Goal: Information Seeking & Learning: Find specific fact

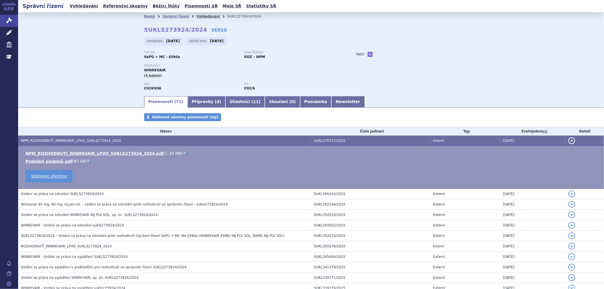
click at [196, 15] on link "Vyhledávání" at bounding box center [208, 16] width 24 height 4
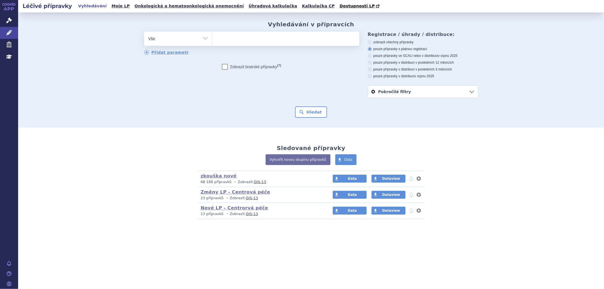
click at [232, 42] on ul at bounding box center [285, 38] width 147 height 12
click at [212, 42] on select at bounding box center [212, 38] width 0 height 14
paste input "0025444"
type input "0025444"
click at [245, 42] on ul "0025444" at bounding box center [285, 38] width 147 height 12
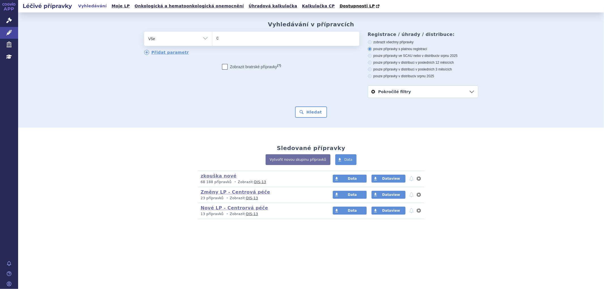
click at [212, 42] on select "0025444" at bounding box center [212, 38] width 0 height 14
select select "0025444"
click at [307, 114] on button "Hledat" at bounding box center [311, 111] width 32 height 11
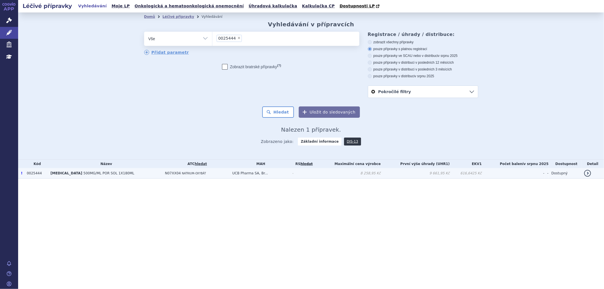
click at [207, 176] on td "N07XX04 NATRIUM-OXYBÁT" at bounding box center [195, 173] width 67 height 10
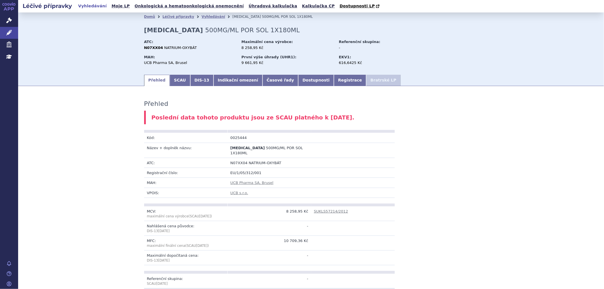
click at [174, 82] on link "SCAU" at bounding box center [180, 80] width 20 height 11
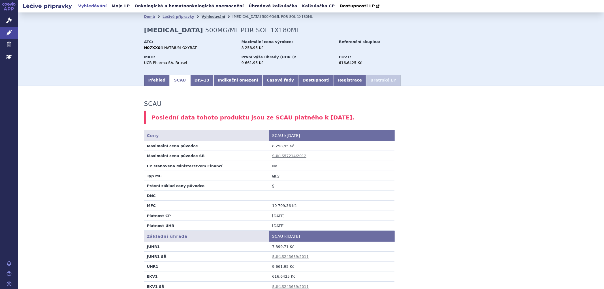
click at [206, 16] on link "Vyhledávání" at bounding box center [214, 17] width 24 height 4
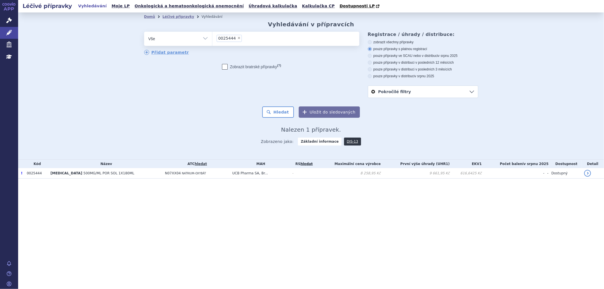
click at [237, 40] on span "×" at bounding box center [238, 37] width 3 height 3
click at [212, 40] on select "0025444" at bounding box center [212, 38] width 0 height 14
select select
type input "0207269"
select select "0207269"
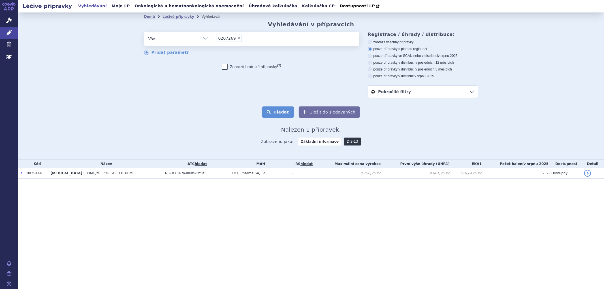
click at [281, 110] on button "Hledat" at bounding box center [278, 111] width 32 height 11
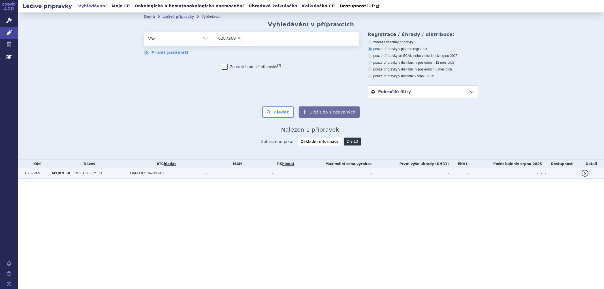
click at [162, 173] on td "L04AX02 THALIDOMID" at bounding box center [164, 173] width 75 height 10
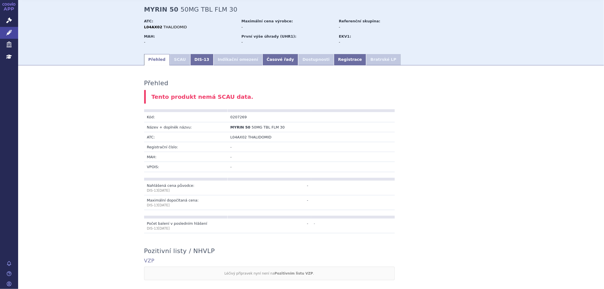
scroll to position [31, 0]
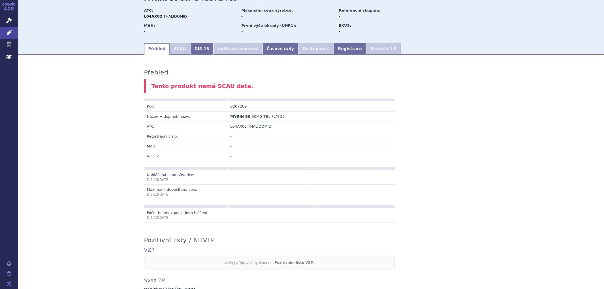
click at [472, 105] on div "Přehled Tento produkt nemá SCAU data. Kód: 0207269 Název + doplněk názvu: MYRIN…" at bounding box center [311, 249] width 357 height 378
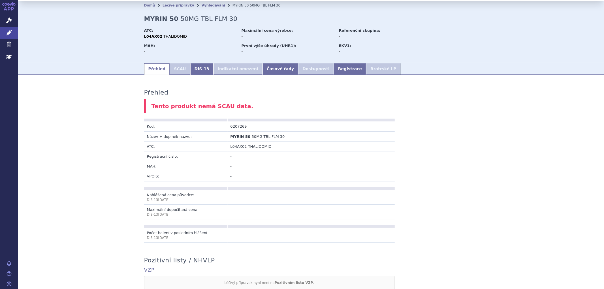
scroll to position [0, 0]
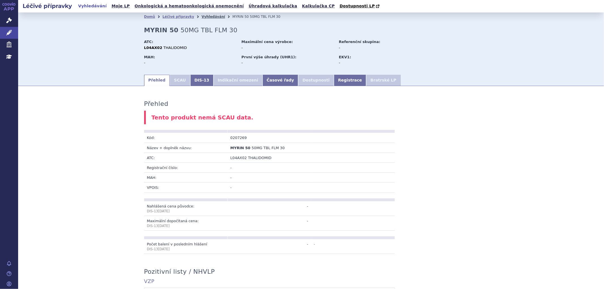
click at [205, 18] on link "Vyhledávání" at bounding box center [214, 17] width 24 height 4
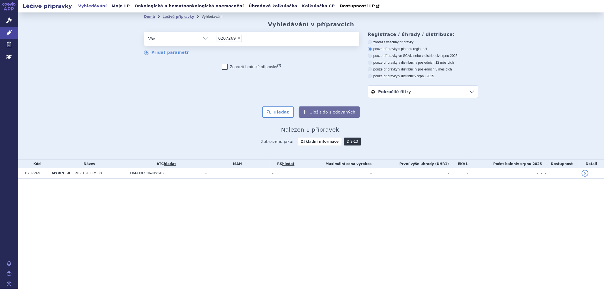
click at [237, 38] on span "×" at bounding box center [238, 37] width 3 height 3
click at [212, 38] on select "0207269" at bounding box center [212, 38] width 0 height 14
select select
type input "0026069"
select select "0026069"
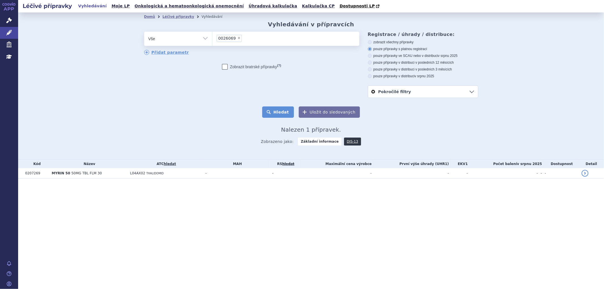
click at [281, 112] on button "Hledat" at bounding box center [278, 111] width 32 height 11
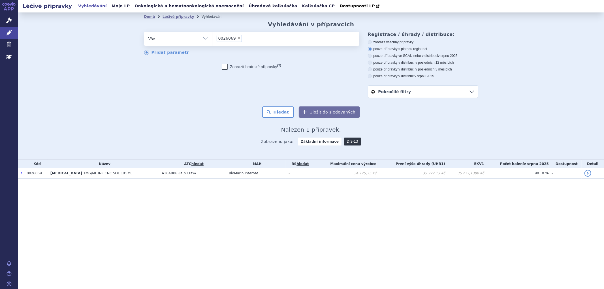
click at [220, 176] on td "A16AB08 GALSULFASA" at bounding box center [192, 173] width 67 height 10
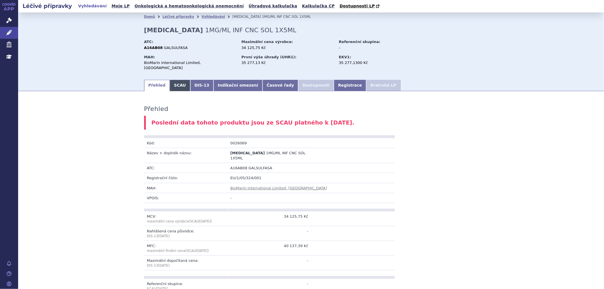
click at [177, 83] on link "SCAU" at bounding box center [180, 85] width 20 height 11
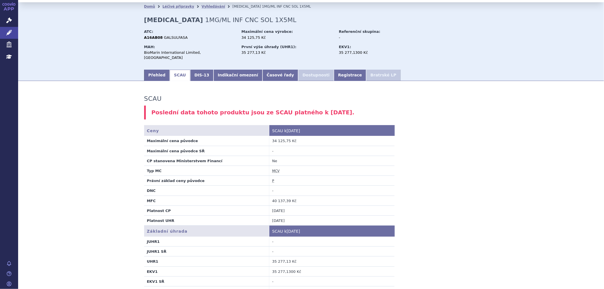
scroll to position [5, 0]
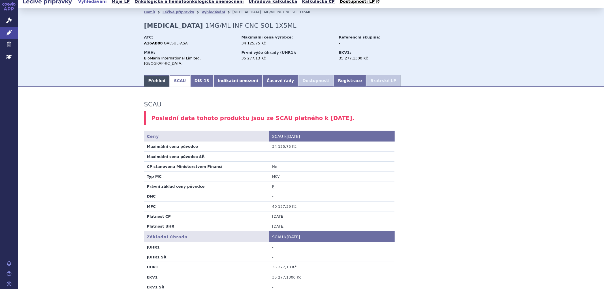
click at [154, 75] on link "Přehled" at bounding box center [157, 80] width 26 height 11
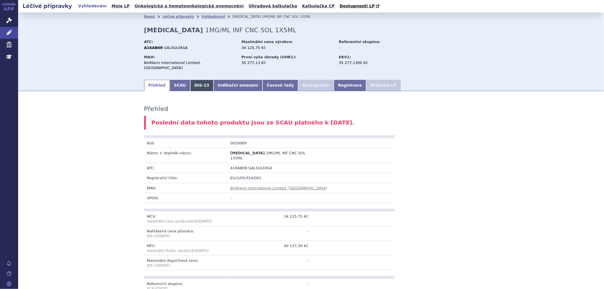
click at [198, 81] on link "DIS-13" at bounding box center [201, 85] width 23 height 11
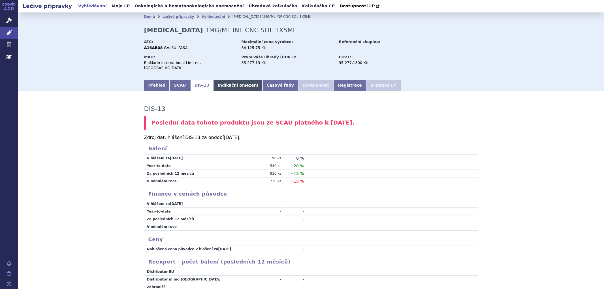
click at [225, 82] on link "Indikační omezení" at bounding box center [238, 85] width 49 height 11
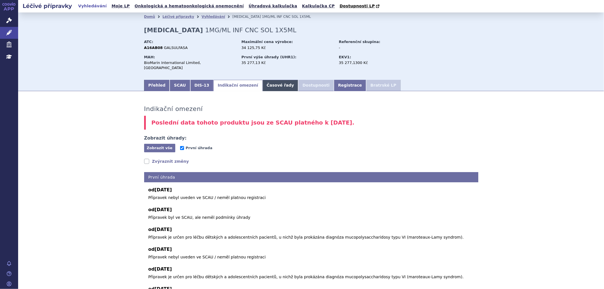
click at [262, 82] on link "Časové řady" at bounding box center [280, 85] width 36 height 11
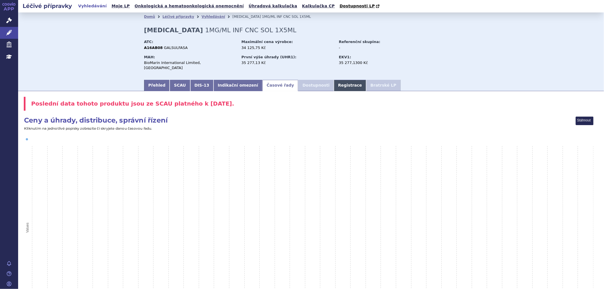
click at [334, 86] on link "Registrace" at bounding box center [350, 85] width 32 height 11
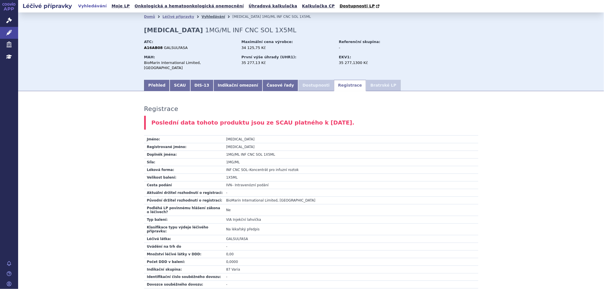
click at [202, 17] on link "Vyhledávání" at bounding box center [214, 17] width 24 height 4
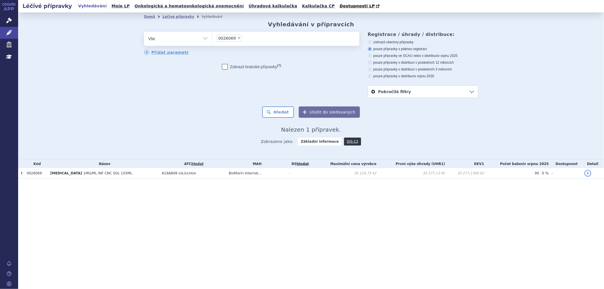
click at [237, 38] on span "×" at bounding box center [238, 37] width 3 height 3
click at [212, 38] on select "0026069" at bounding box center [212, 38] width 0 height 14
click at [236, 37] on ul "× 0026069" at bounding box center [285, 38] width 147 height 12
click at [212, 37] on select "0026069" at bounding box center [212, 38] width 0 height 14
select select
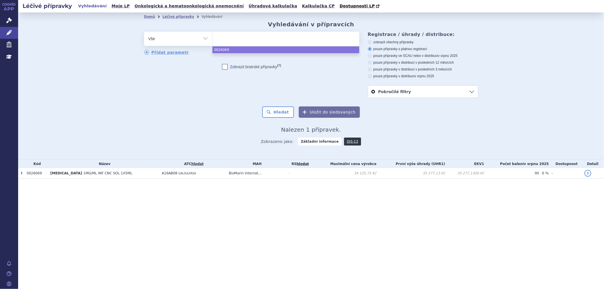
type input "V100203"
select select "V100203"
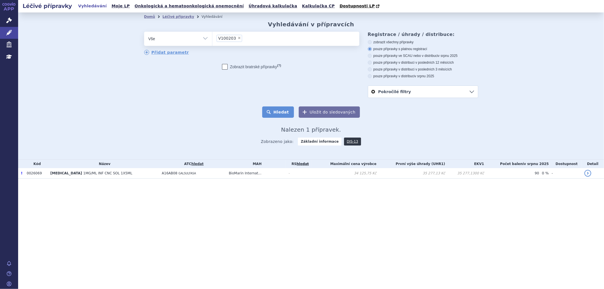
click at [282, 109] on button "Hledat" at bounding box center [278, 111] width 32 height 11
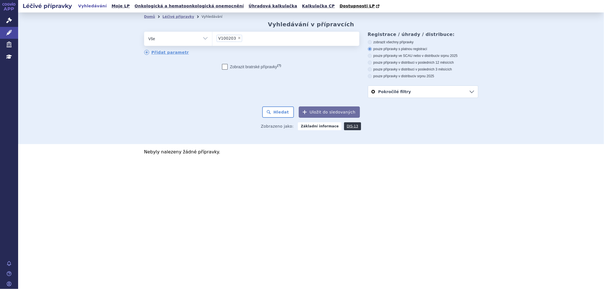
click at [238, 39] on span "×" at bounding box center [239, 37] width 3 height 3
click at [212, 39] on select "V100203" at bounding box center [212, 38] width 0 height 14
select select
type input "0222412"
select select "0222412"
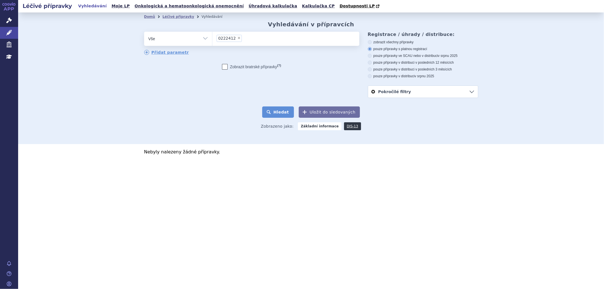
click at [277, 114] on button "Hledat" at bounding box center [278, 111] width 32 height 11
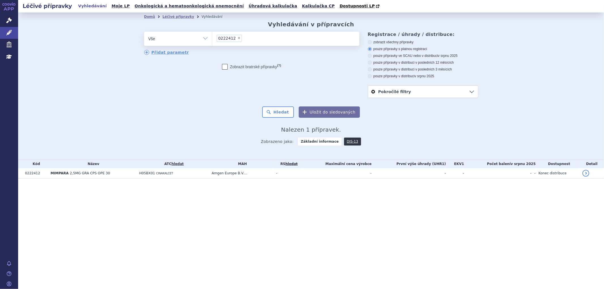
click at [206, 174] on td "H05BX01 CINAKALCET" at bounding box center [172, 173] width 72 height 10
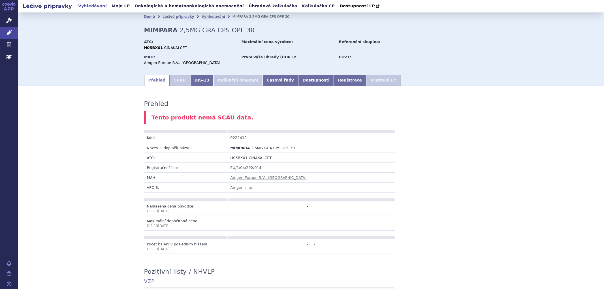
click at [171, 79] on li "SCAU" at bounding box center [180, 80] width 20 height 11
click at [202, 17] on link "Vyhledávání" at bounding box center [214, 17] width 24 height 4
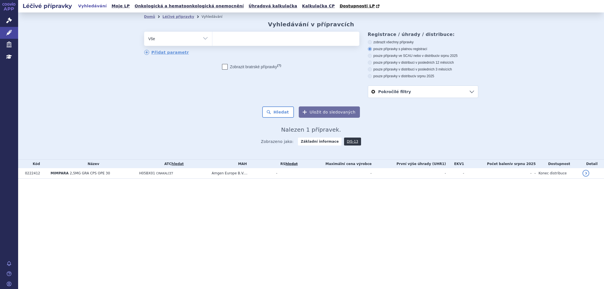
select select
type input "0273454"
select select "0273454"
click at [285, 117] on button "Hledat" at bounding box center [278, 111] width 32 height 11
click at [262, 174] on td "BAXTER CZECH spol..." at bounding box center [240, 173] width 67 height 10
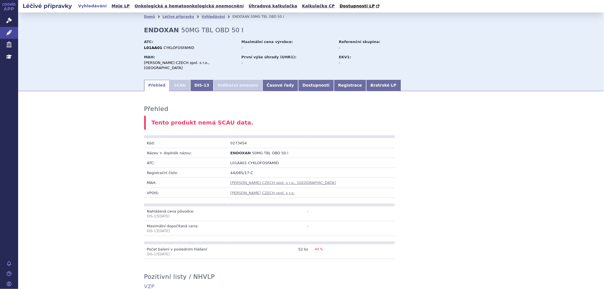
click at [175, 81] on li "SCAU" at bounding box center [180, 85] width 20 height 11
click at [11, 21] on icon at bounding box center [9, 21] width 6 height 6
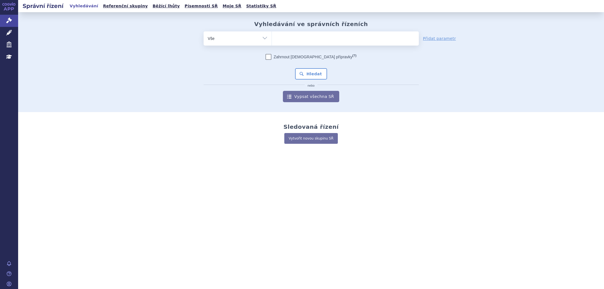
click at [279, 36] on ul at bounding box center [345, 37] width 147 height 12
click at [272, 36] on select at bounding box center [272, 38] width 0 height 14
paste input "SUKLS274314/2024"
type input "SUKLS274314/2024"
select select "SUKLS274314/2024"
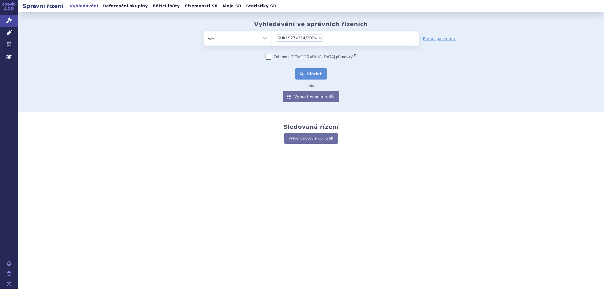
drag, startPoint x: 309, startPoint y: 73, endPoint x: 306, endPoint y: 71, distance: 3.2
click at [309, 72] on button "Hledat" at bounding box center [311, 73] width 32 height 11
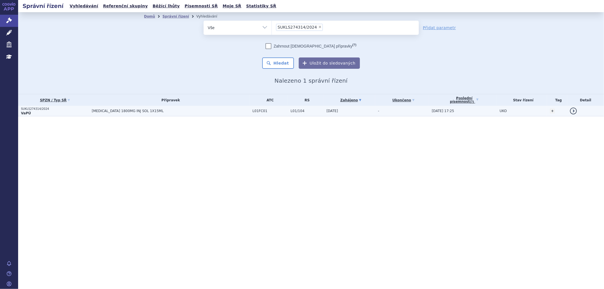
click at [215, 114] on td "[MEDICAL_DATA] 1800MG INJ SOL 1X15ML" at bounding box center [169, 111] width 161 height 10
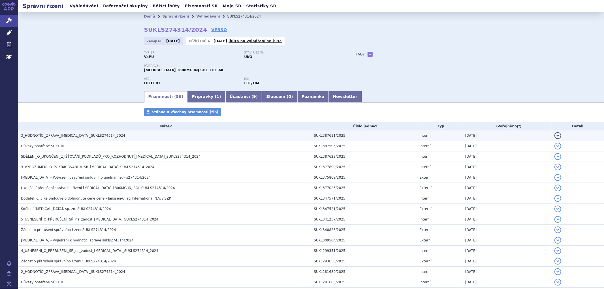
click at [125, 135] on h3 "3_HODNOTÍCÍ_ZPRÁVA_[MEDICAL_DATA]_SUKLS274314_2024" at bounding box center [166, 136] width 290 height 6
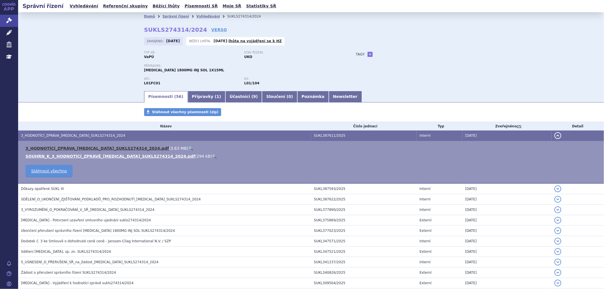
click at [103, 151] on link "3_HODNOTÍCÍ_ZPRÁVA_[MEDICAL_DATA]_SUKLS274314_2024.pdf" at bounding box center [97, 148] width 144 height 5
click at [202, 101] on link "Přípravky ( 1 )" at bounding box center [207, 96] width 38 height 11
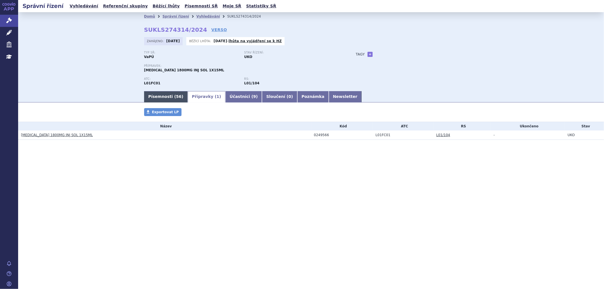
click at [166, 98] on link "Písemnosti ( 56 )" at bounding box center [166, 96] width 44 height 11
